Goal: Answer question/provide support: Share knowledge or assist other users

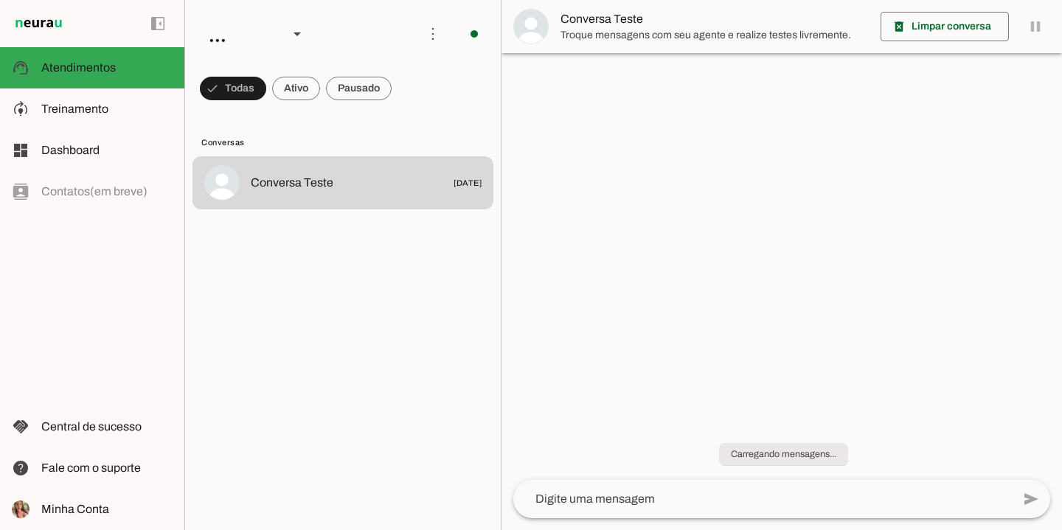
scroll to position [37, 0]
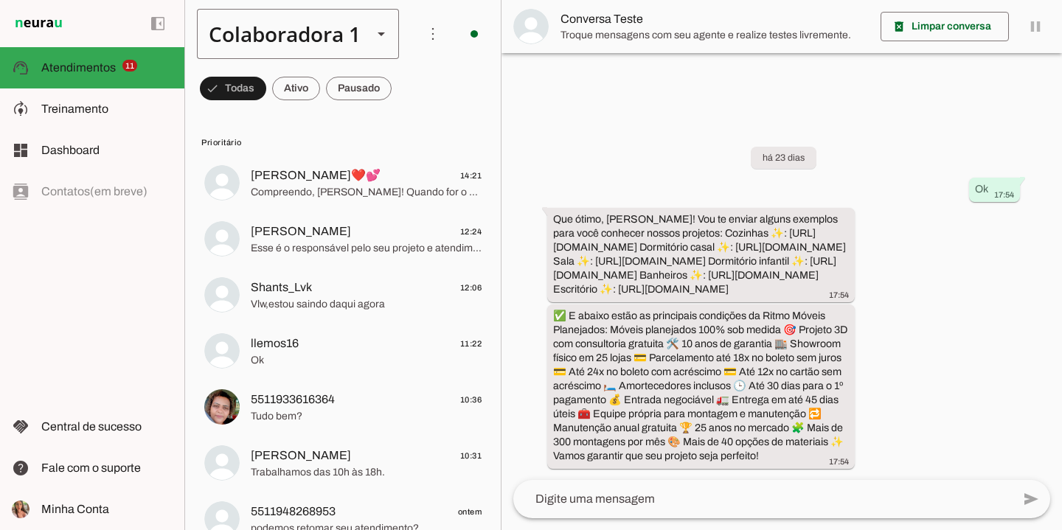
click at [233, 21] on div "Colaboradora 1" at bounding box center [279, 34] width 164 height 50
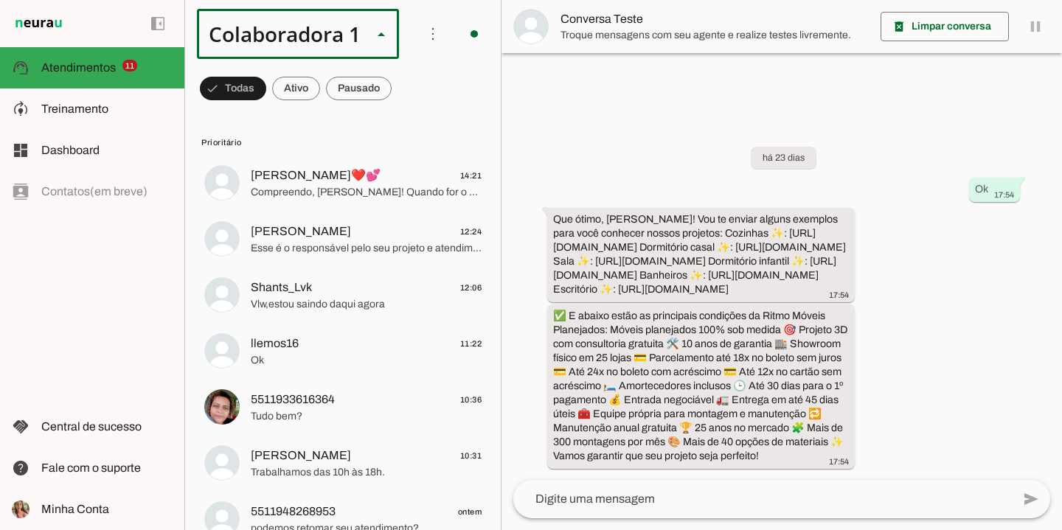
scroll to position [0, 0]
click at [0, 0] on slot "ACS" at bounding box center [0, 0] width 0 height 0
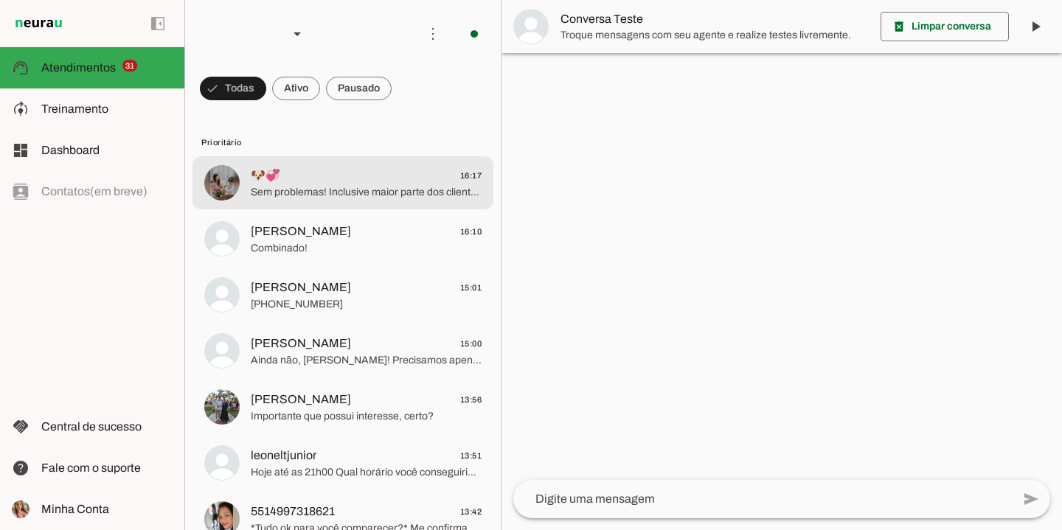
click at [297, 191] on span "Sem problemas! Inclusive maior parte dos clientes fecha de 1 a 2 anos de entreg…" at bounding box center [366, 192] width 231 height 15
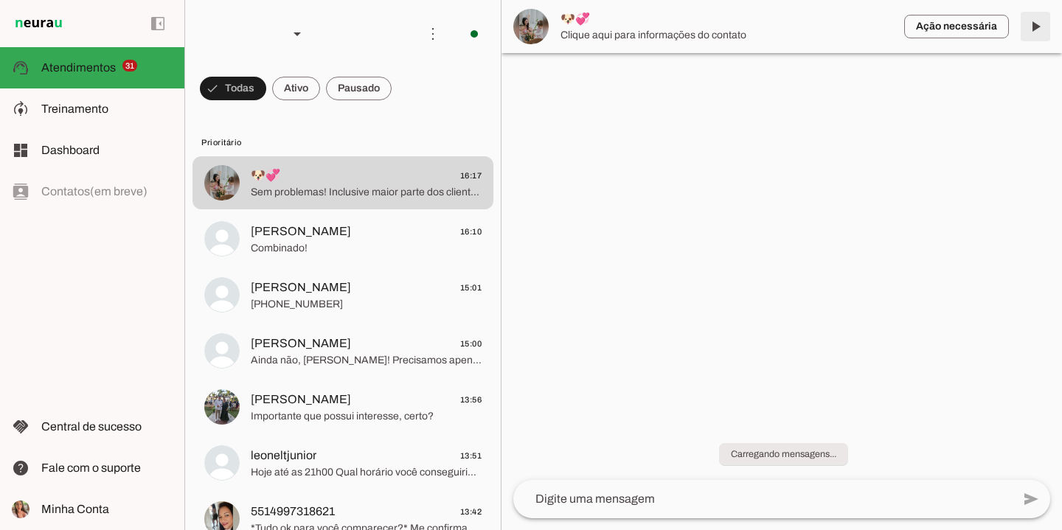
click at [1045, 31] on span at bounding box center [1035, 26] width 35 height 35
